Goal: Transaction & Acquisition: Purchase product/service

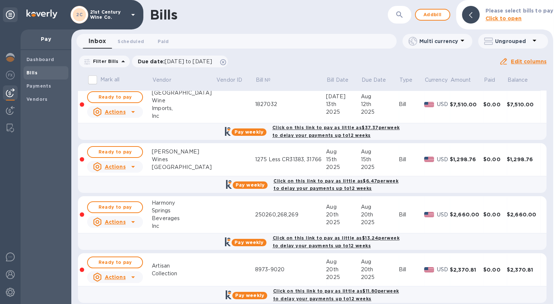
scroll to position [12, 0]
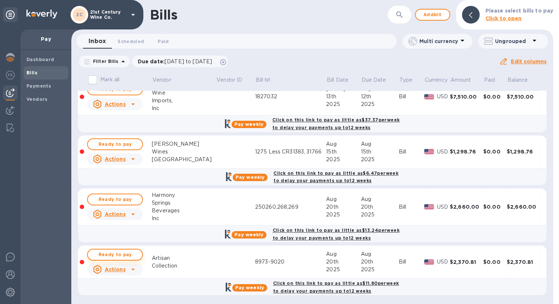
click at [123, 250] on span "Ready to pay" at bounding box center [115, 254] width 43 height 9
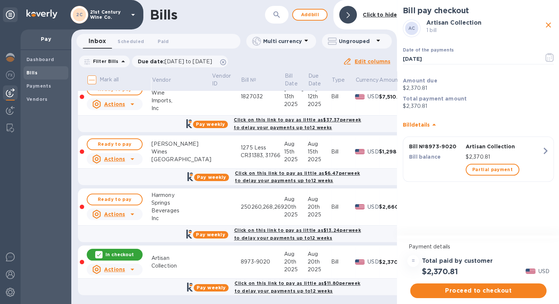
click at [486, 289] on span "Proceed to checkout" at bounding box center [478, 290] width 125 height 9
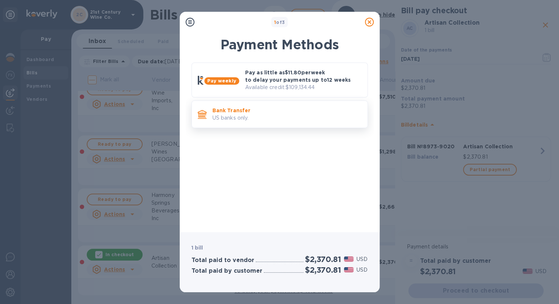
click at [294, 118] on p "US banks only." at bounding box center [287, 118] width 149 height 8
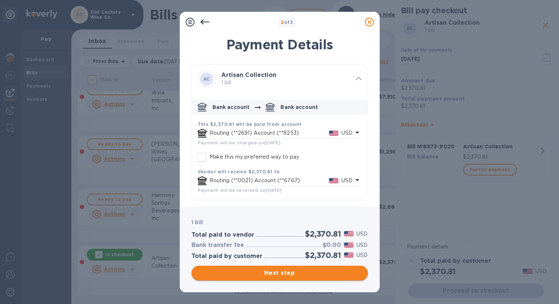
click at [288, 273] on span "Next step" at bounding box center [279, 272] width 165 height 9
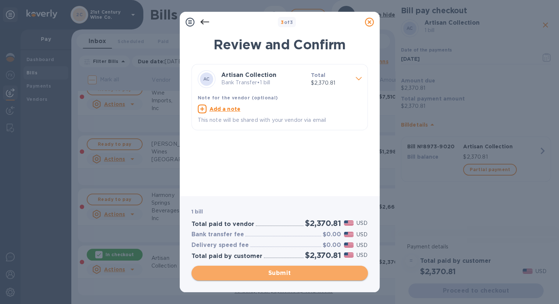
click at [288, 273] on span "Submit" at bounding box center [279, 272] width 165 height 9
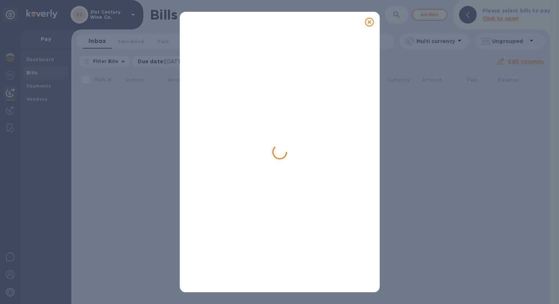
scroll to position [0, 0]
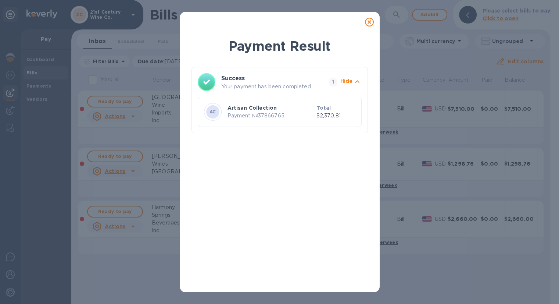
click at [368, 22] on icon at bounding box center [369, 22] width 9 height 9
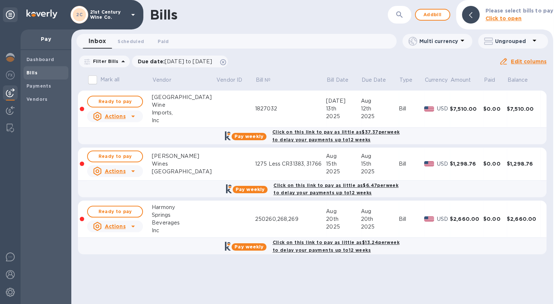
click at [132, 171] on icon at bounding box center [133, 171] width 9 height 9
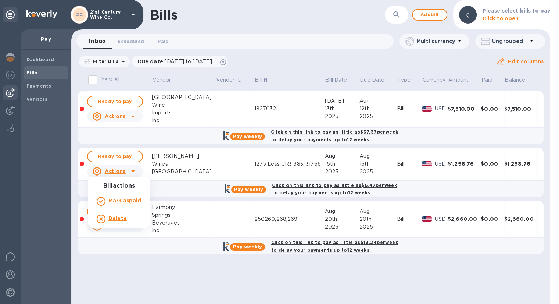
click at [122, 218] on b "Delete" at bounding box center [117, 218] width 18 height 6
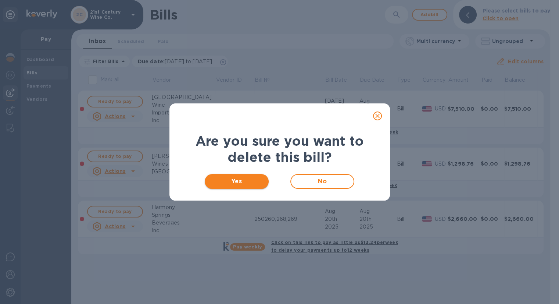
click at [235, 177] on span "Yes" at bounding box center [237, 181] width 53 height 9
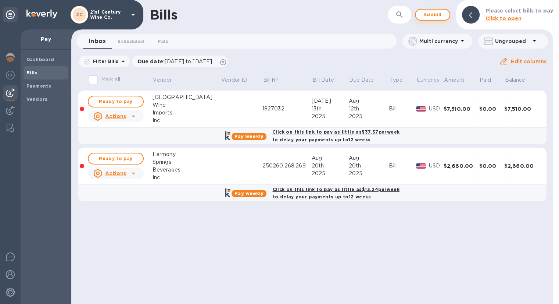
click at [442, 13] on span "Add bill" at bounding box center [433, 14] width 22 height 9
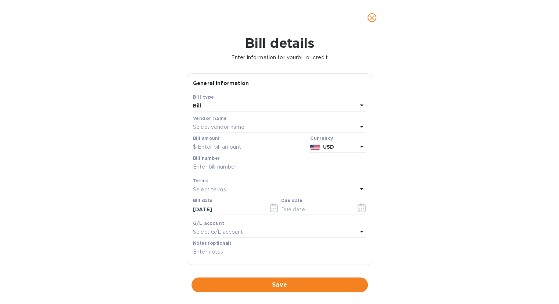
click at [246, 128] on div "Select vendor name" at bounding box center [275, 127] width 164 height 10
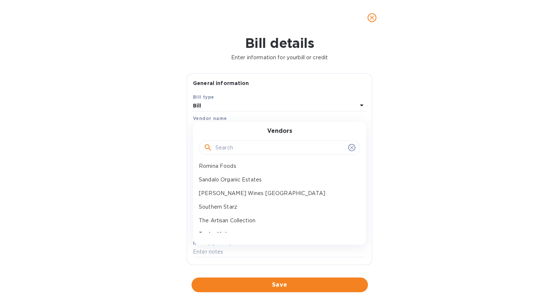
scroll to position [310, 0]
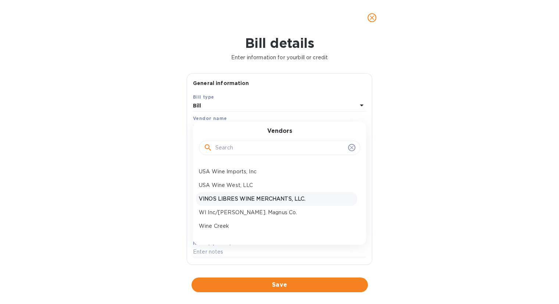
click at [254, 196] on p "VINOS LIBRES WINE MERCHANTS, LLC." at bounding box center [277, 199] width 156 height 8
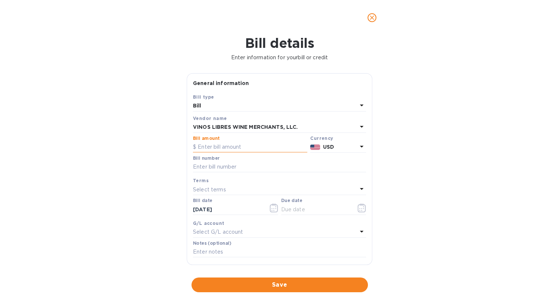
click at [245, 145] on input "text" at bounding box center [250, 147] width 114 height 11
type input "864"
click at [247, 166] on input "text" at bounding box center [279, 166] width 173 height 11
type input "14739"
click at [359, 210] on icon "button" at bounding box center [362, 207] width 8 height 9
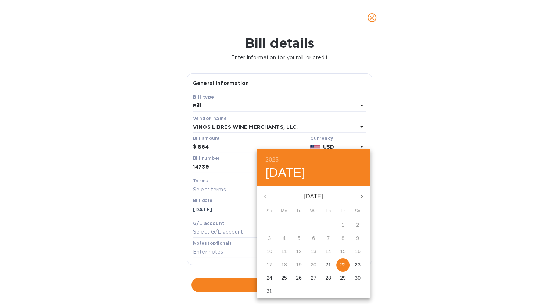
click at [343, 264] on p "22" at bounding box center [343, 264] width 6 height 7
type input "[DATE]"
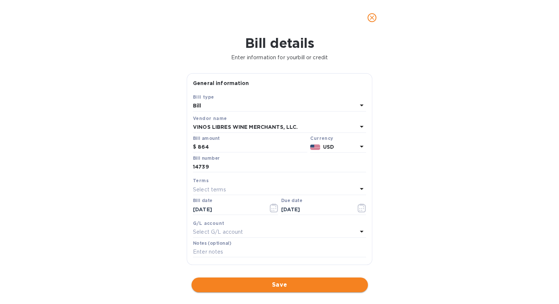
click at [269, 283] on span "Save" at bounding box center [279, 284] width 165 height 9
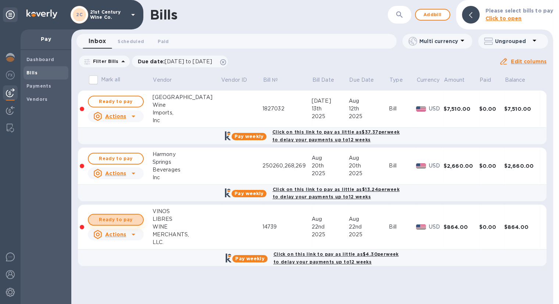
click at [132, 220] on span "Ready to pay" at bounding box center [116, 219] width 43 height 9
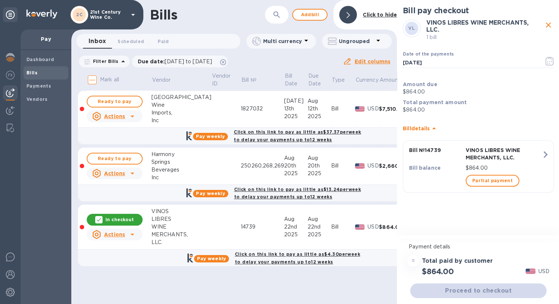
click at [462, 290] on div "Proceed to checkout" at bounding box center [478, 291] width 139 height 18
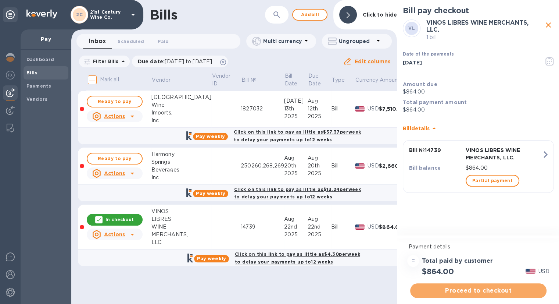
click at [462, 290] on span "Proceed to checkout" at bounding box center [478, 290] width 125 height 9
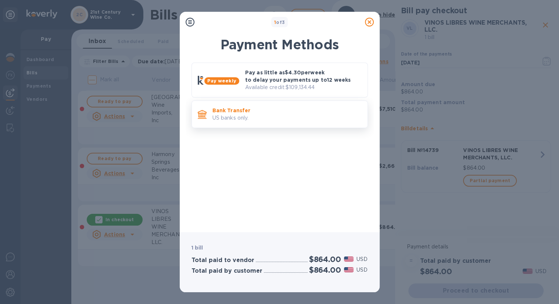
click at [252, 120] on p "US banks only." at bounding box center [287, 118] width 149 height 8
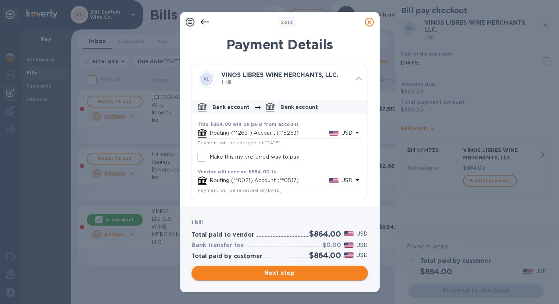
click at [305, 270] on span "Next step" at bounding box center [279, 272] width 165 height 9
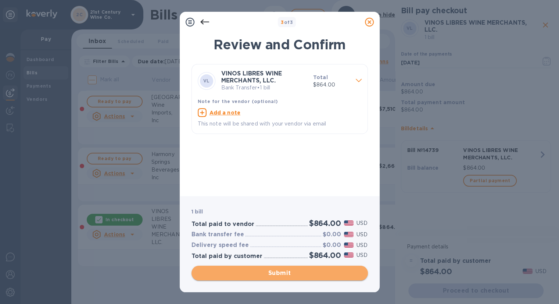
click at [305, 270] on span "Submit" at bounding box center [279, 272] width 165 height 9
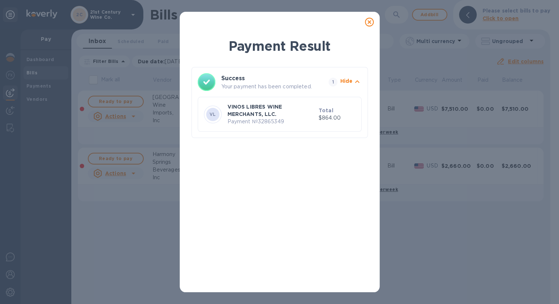
click at [369, 20] on icon at bounding box center [369, 22] width 9 height 9
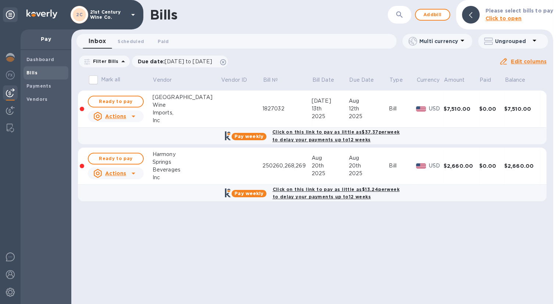
click at [136, 173] on icon at bounding box center [133, 173] width 9 height 9
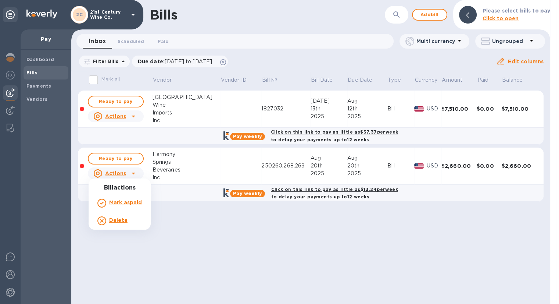
click at [274, 230] on div at bounding box center [279, 152] width 559 height 304
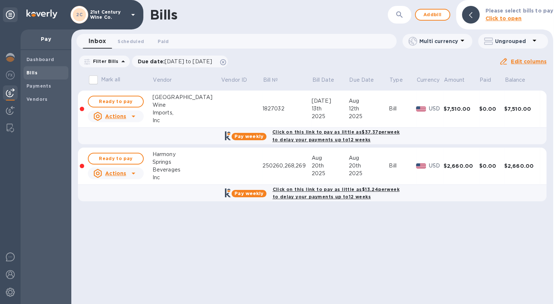
click at [109, 171] on u "Actions" at bounding box center [115, 173] width 21 height 6
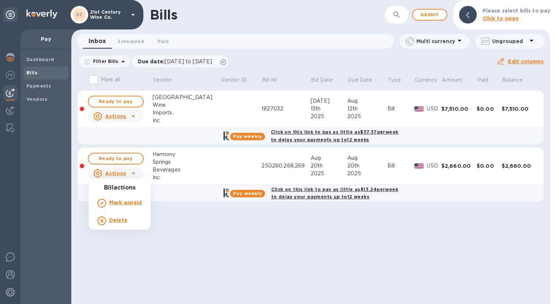
click at [127, 218] on div "Delete" at bounding box center [118, 221] width 21 height 12
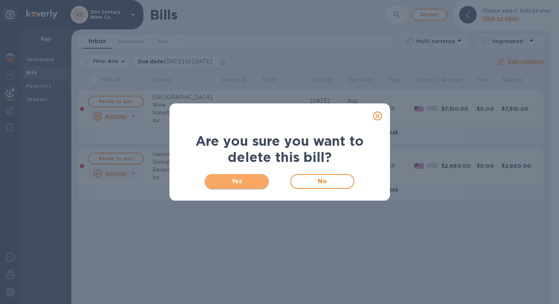
click at [259, 183] on span "Yes" at bounding box center [237, 181] width 53 height 9
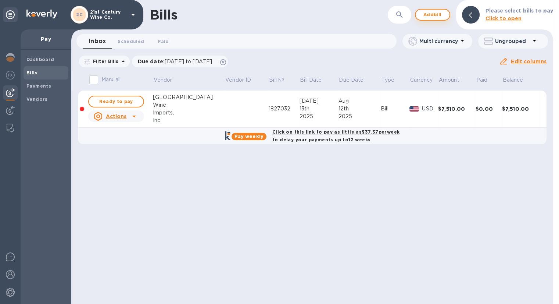
click at [433, 14] on span "Add bill" at bounding box center [433, 14] width 22 height 9
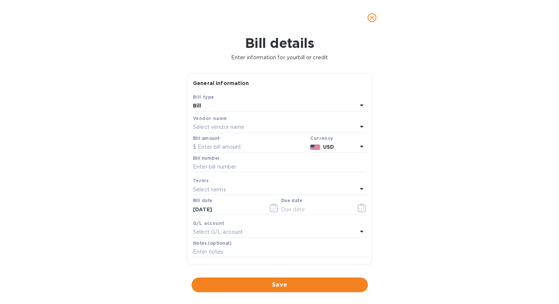
click at [261, 125] on div "Select vendor name" at bounding box center [275, 127] width 164 height 10
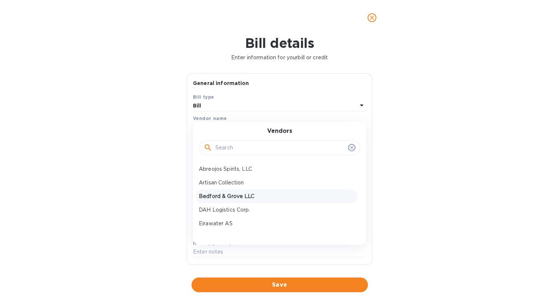
scroll to position [74, 0]
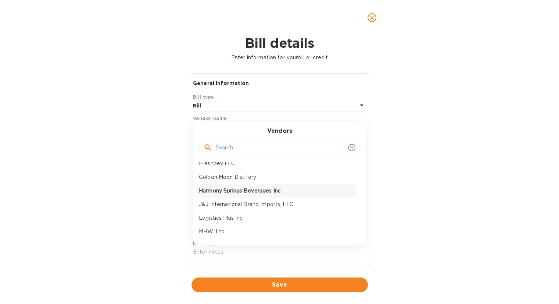
click at [287, 189] on p "Harmony Springs Beverages Inc" at bounding box center [277, 191] width 156 height 8
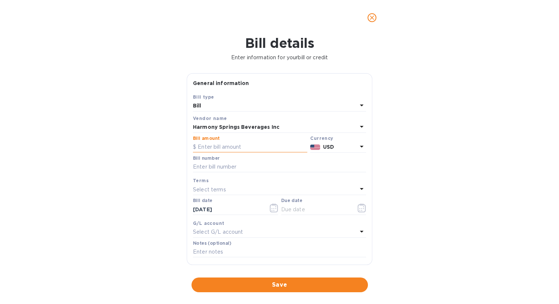
click at [241, 145] on input "text" at bounding box center [250, 147] width 114 height 11
type input "1,140"
click at [239, 167] on input "text" at bounding box center [279, 166] width 173 height 11
type input "250260"
click at [360, 206] on icon "button" at bounding box center [362, 207] width 8 height 9
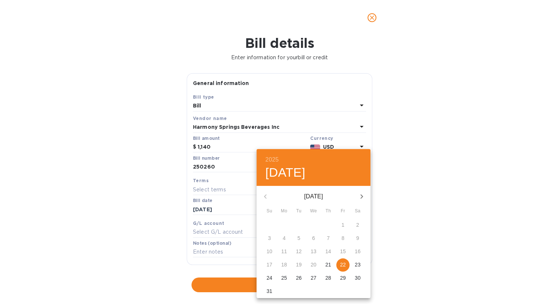
click at [341, 264] on p "22" at bounding box center [343, 264] width 6 height 7
type input "[DATE]"
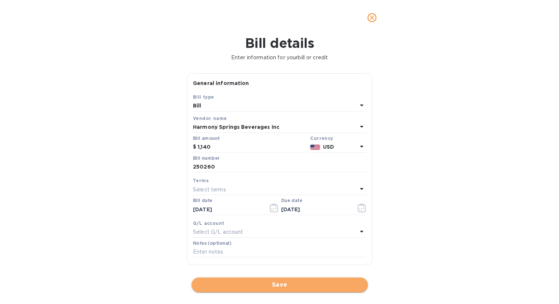
click at [250, 283] on span "Save" at bounding box center [279, 284] width 165 height 9
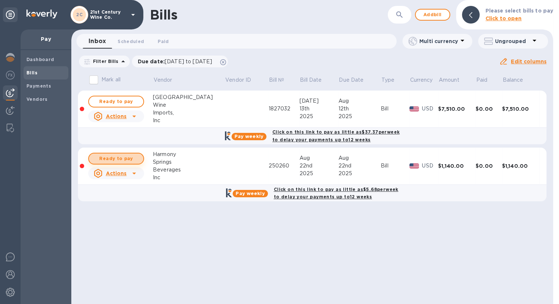
click at [123, 157] on span "Ready to pay" at bounding box center [116, 158] width 43 height 9
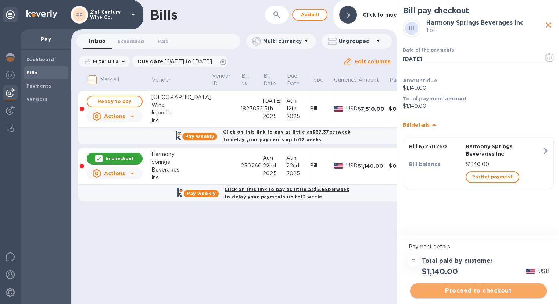
click at [480, 290] on span "Proceed to checkout" at bounding box center [478, 290] width 125 height 9
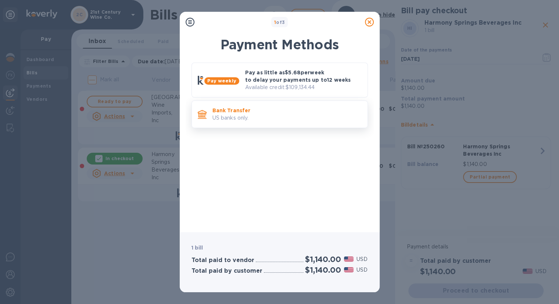
click at [272, 108] on p "Bank Transfer" at bounding box center [287, 110] width 149 height 7
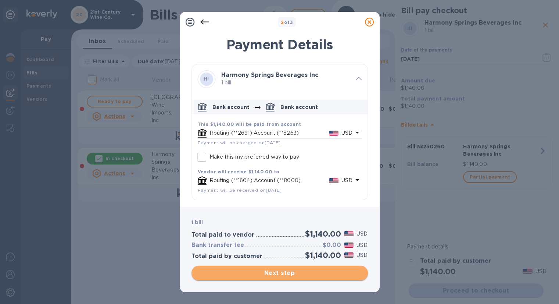
click at [282, 274] on span "Next step" at bounding box center [279, 272] width 165 height 9
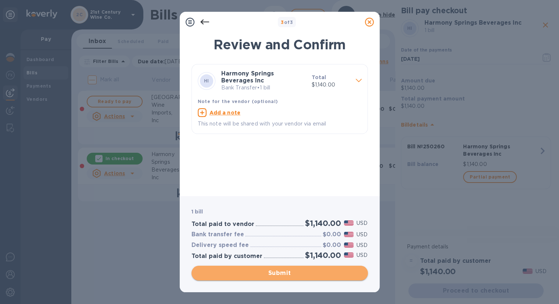
click at [281, 271] on span "Submit" at bounding box center [279, 272] width 165 height 9
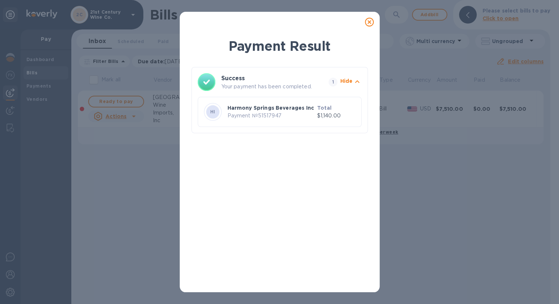
click at [370, 25] on icon at bounding box center [369, 22] width 9 height 9
